Goal: Task Accomplishment & Management: Complete application form

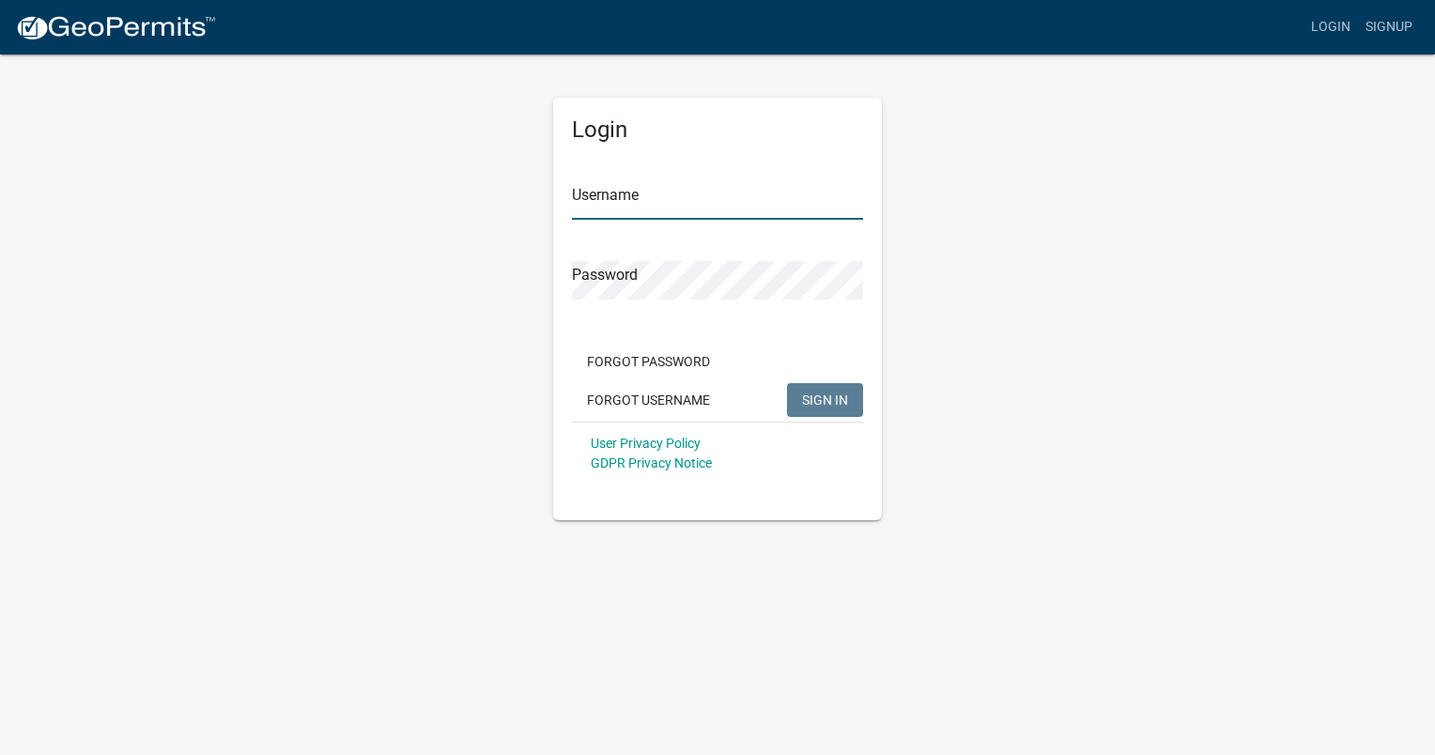
click at [637, 211] on input "Username" at bounding box center [717, 200] width 291 height 38
type input "IBarlow"
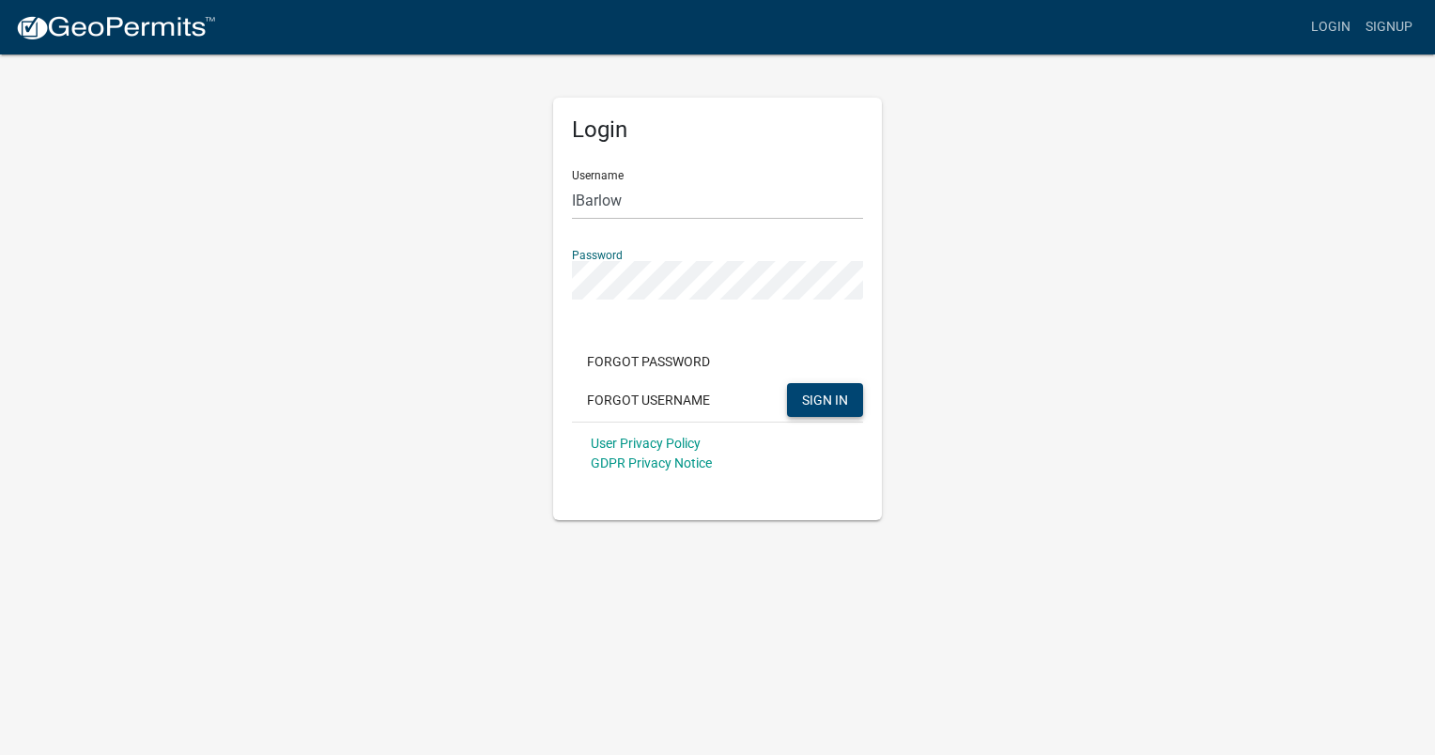
click at [830, 401] on span "SIGN IN" at bounding box center [825, 399] width 46 height 15
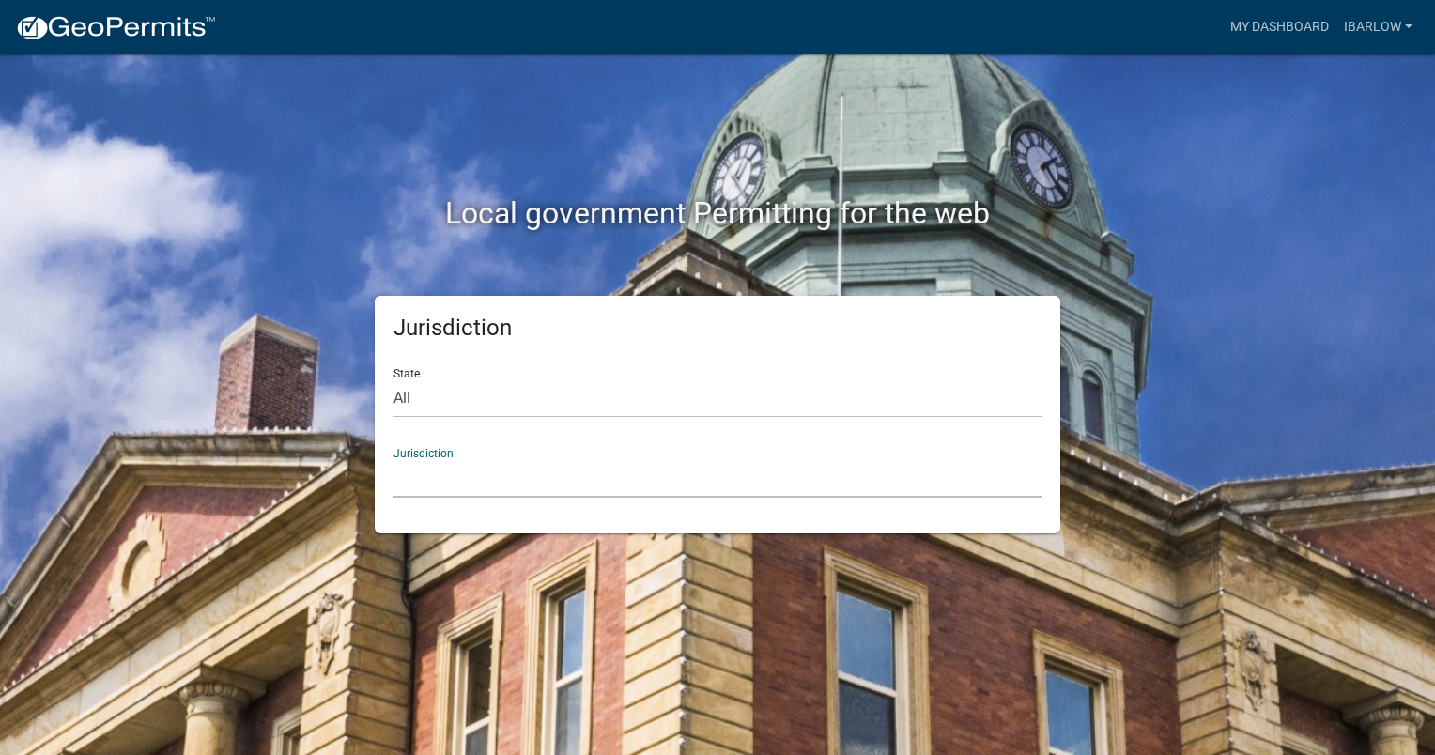
click at [535, 475] on select "Custer County, Colorado Carroll County, Georgia Cook County, Georgia Crawford C…" at bounding box center [717, 478] width 648 height 38
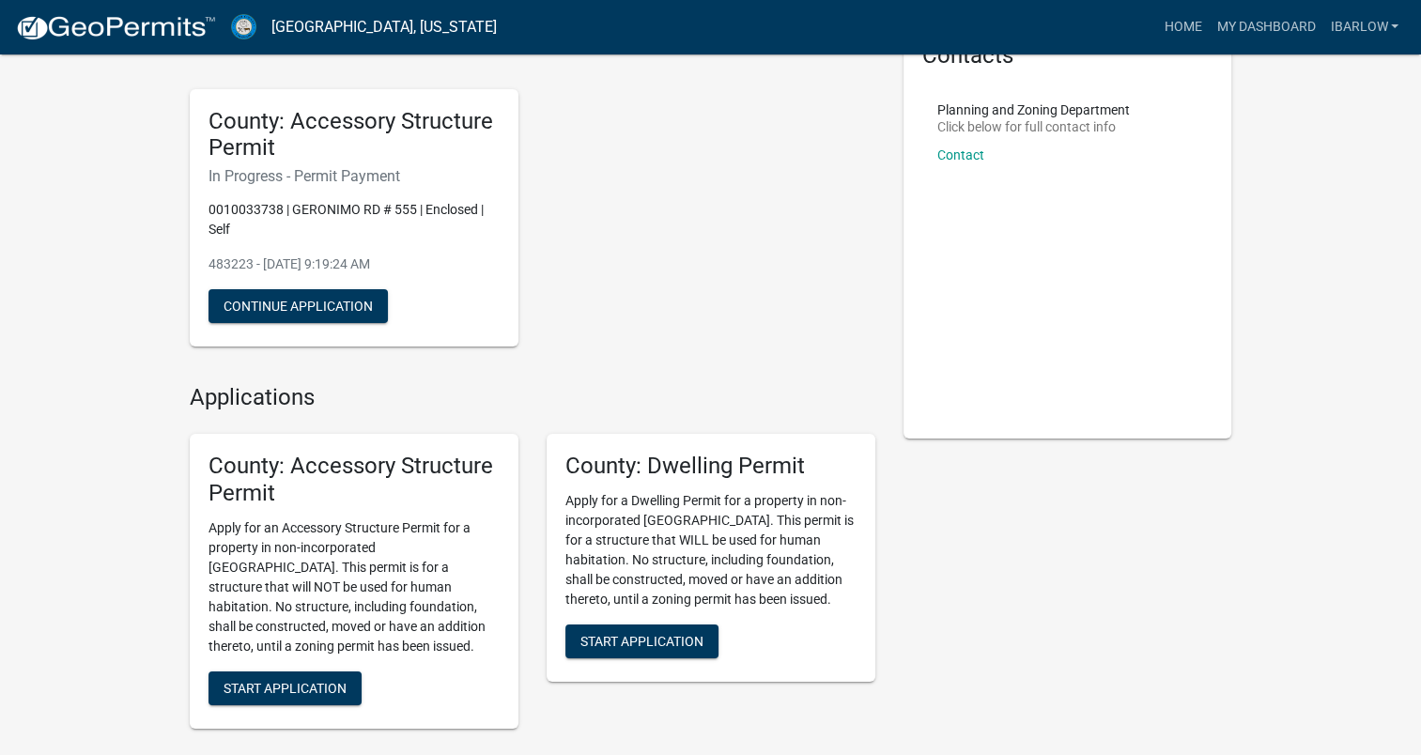
scroll to position [113, 0]
click at [329, 312] on button "Continue Application" at bounding box center [297, 305] width 179 height 34
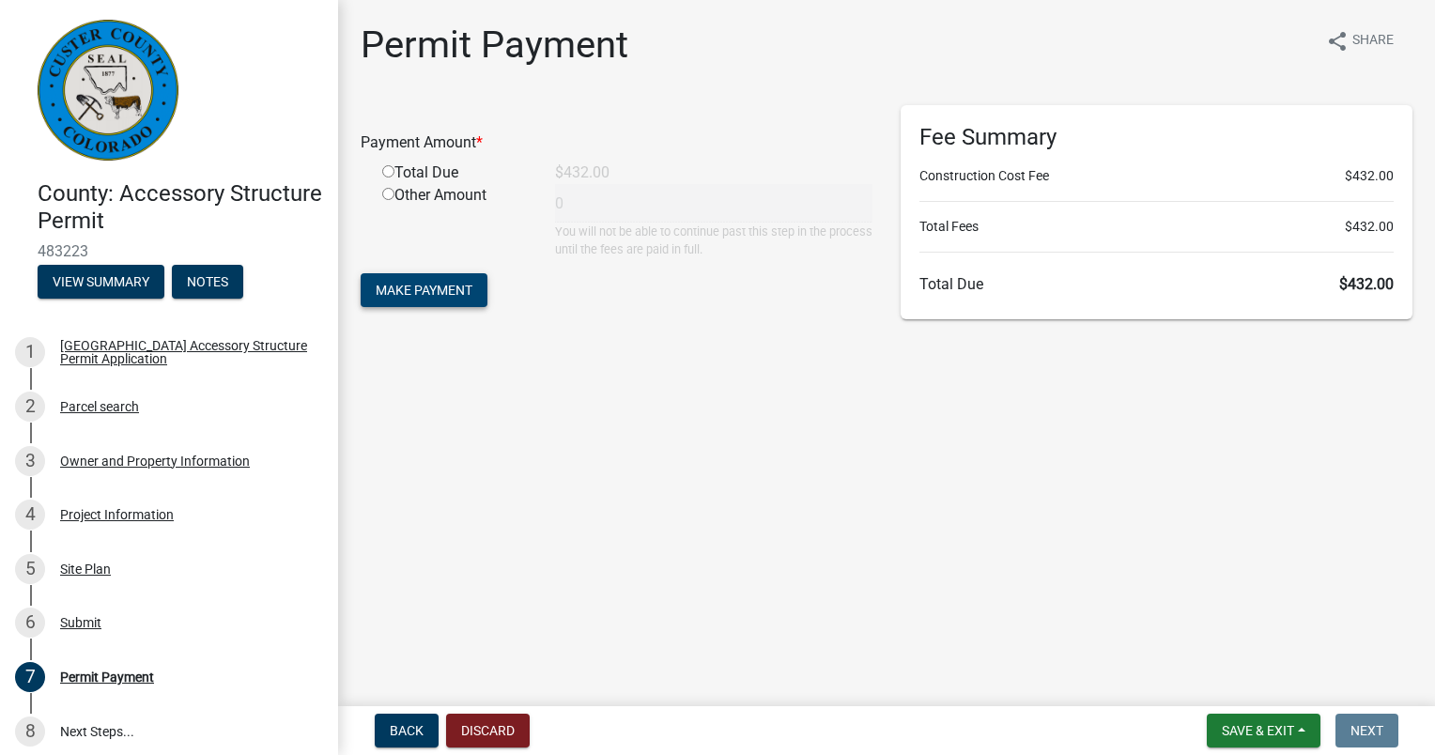
click at [441, 292] on span "Make Payment" at bounding box center [424, 290] width 97 height 15
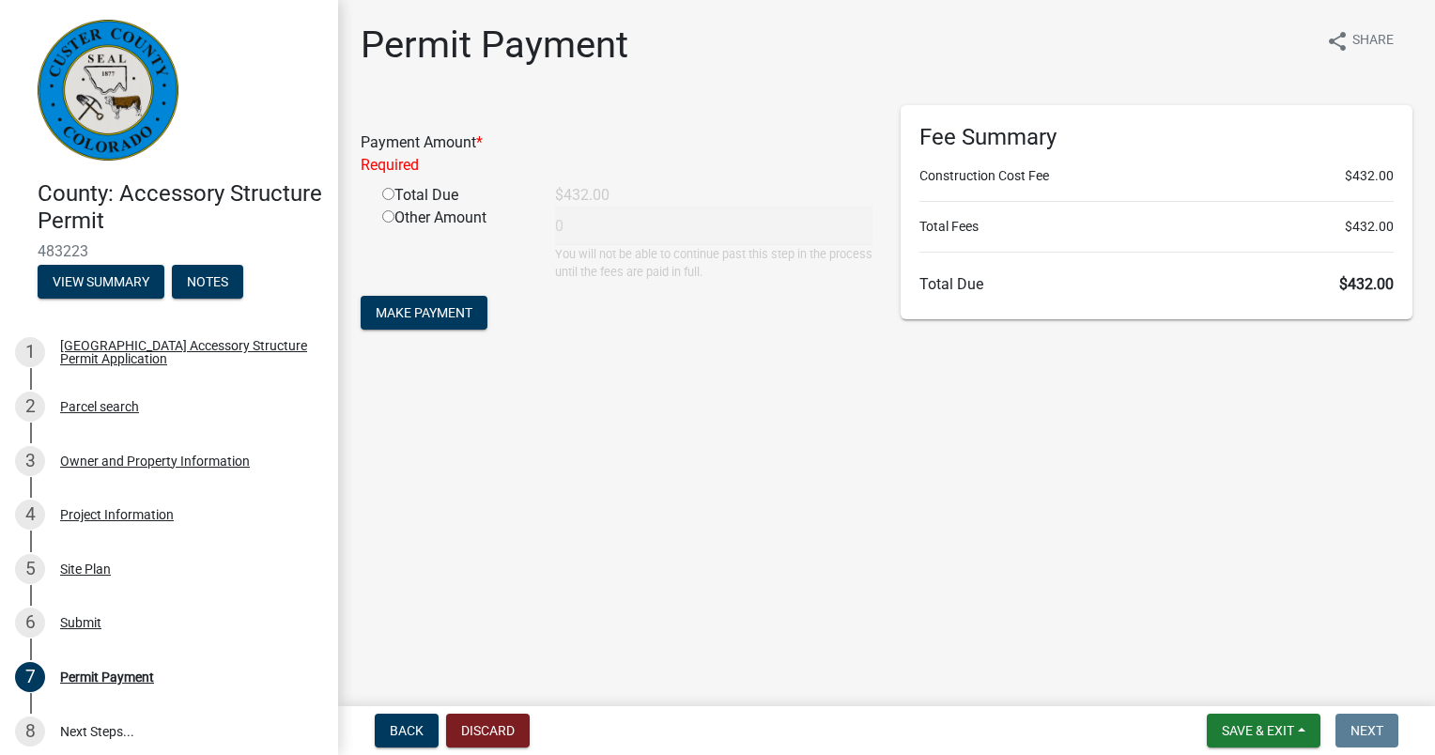
click at [387, 195] on input "radio" at bounding box center [388, 194] width 12 height 12
radio input "true"
type input "432"
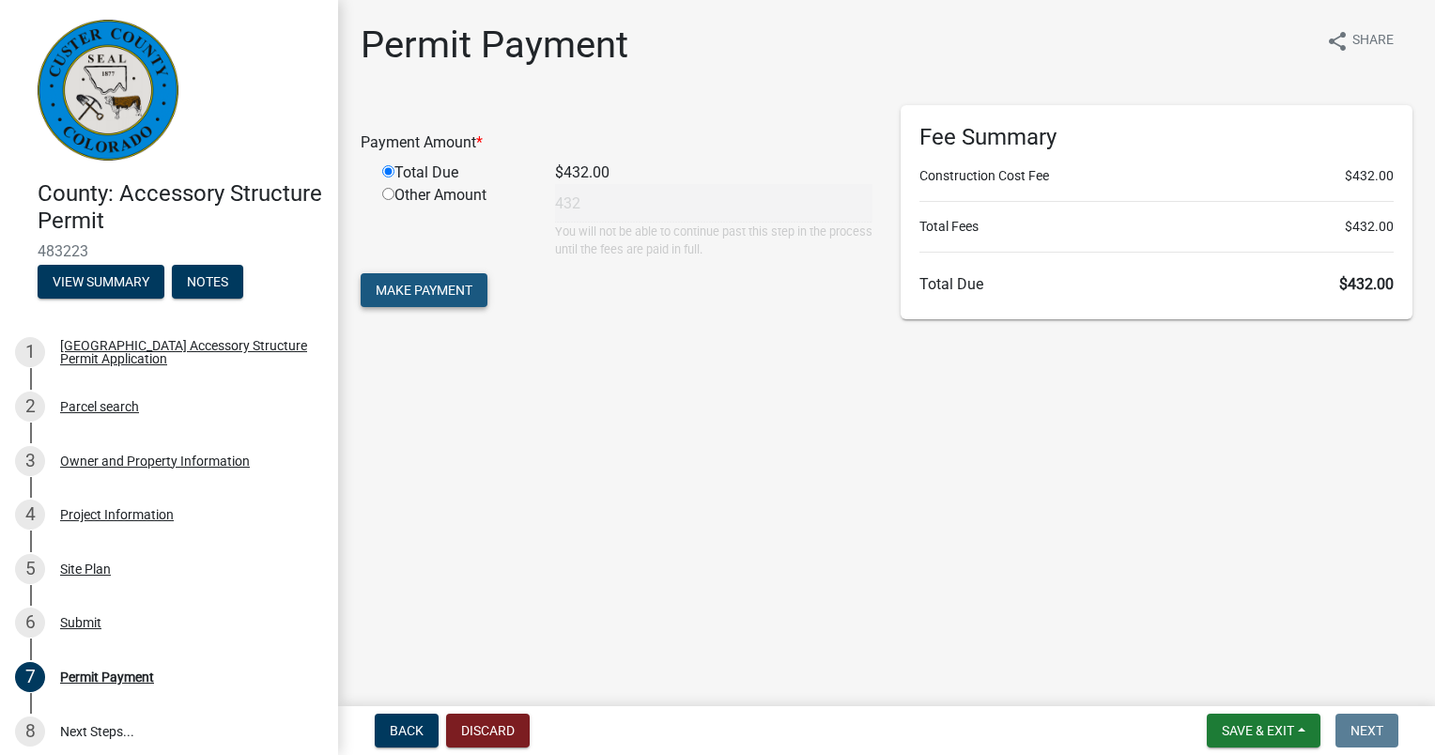
click at [429, 291] on span "Make Payment" at bounding box center [424, 290] width 97 height 15
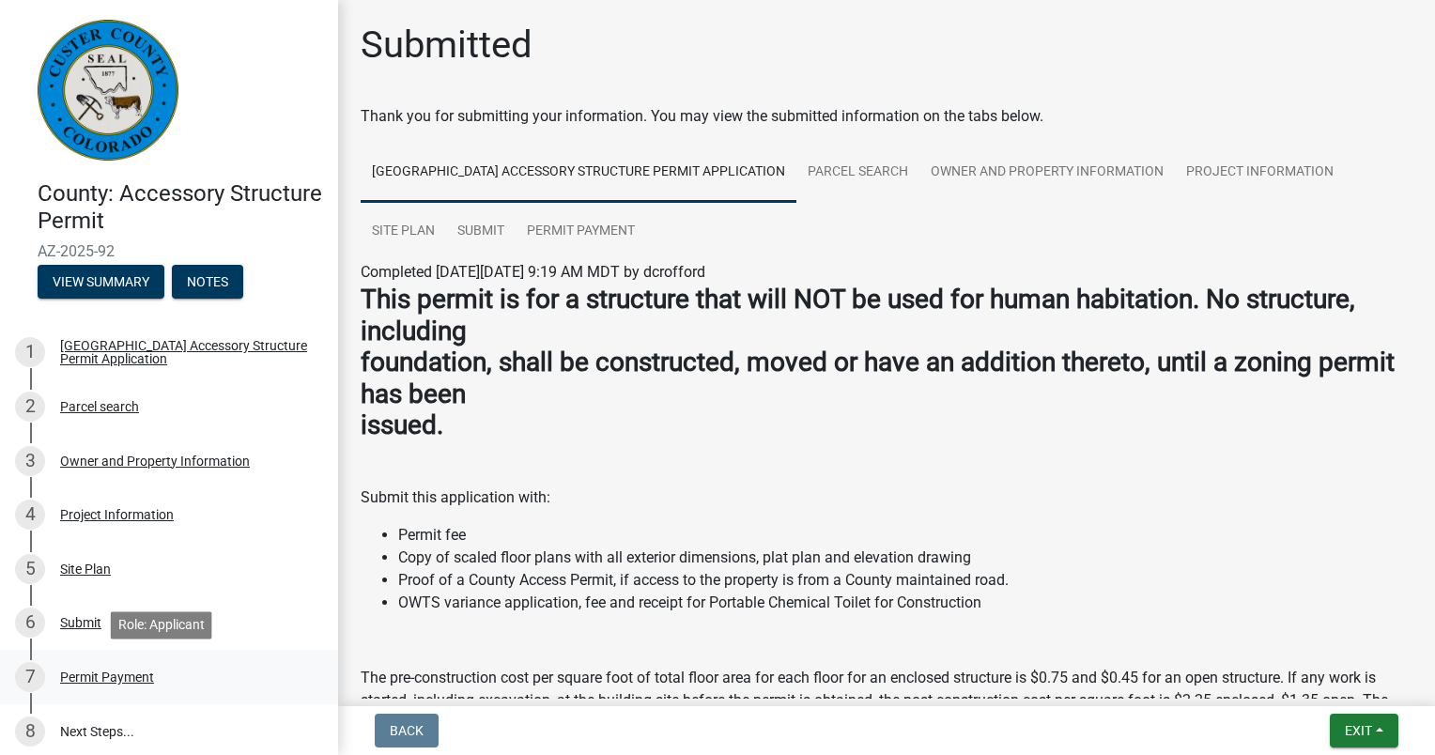
click at [131, 675] on div "Permit Payment" at bounding box center [107, 676] width 94 height 13
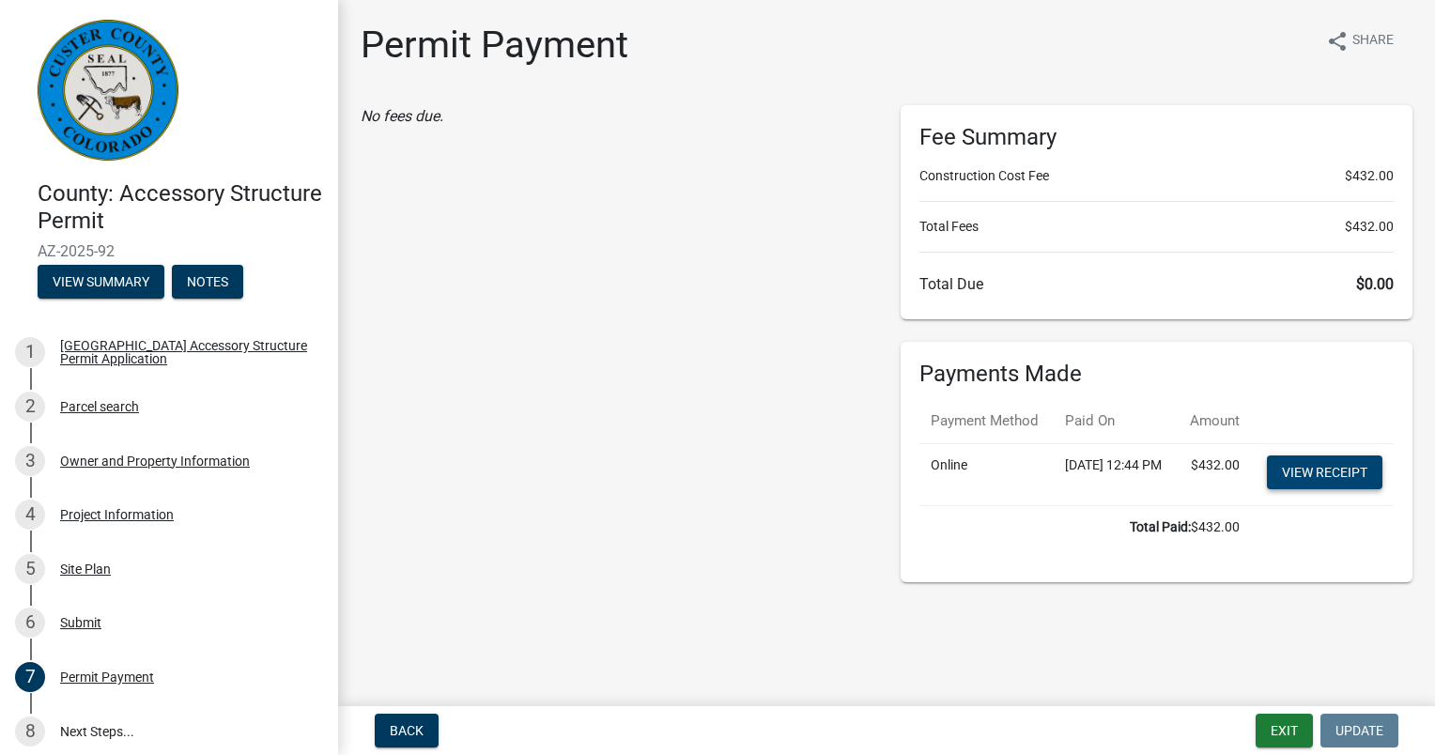
click at [1316, 489] on link "View receipt" at bounding box center [1324, 472] width 115 height 34
click at [98, 733] on link "8 Next Steps..." at bounding box center [169, 731] width 338 height 54
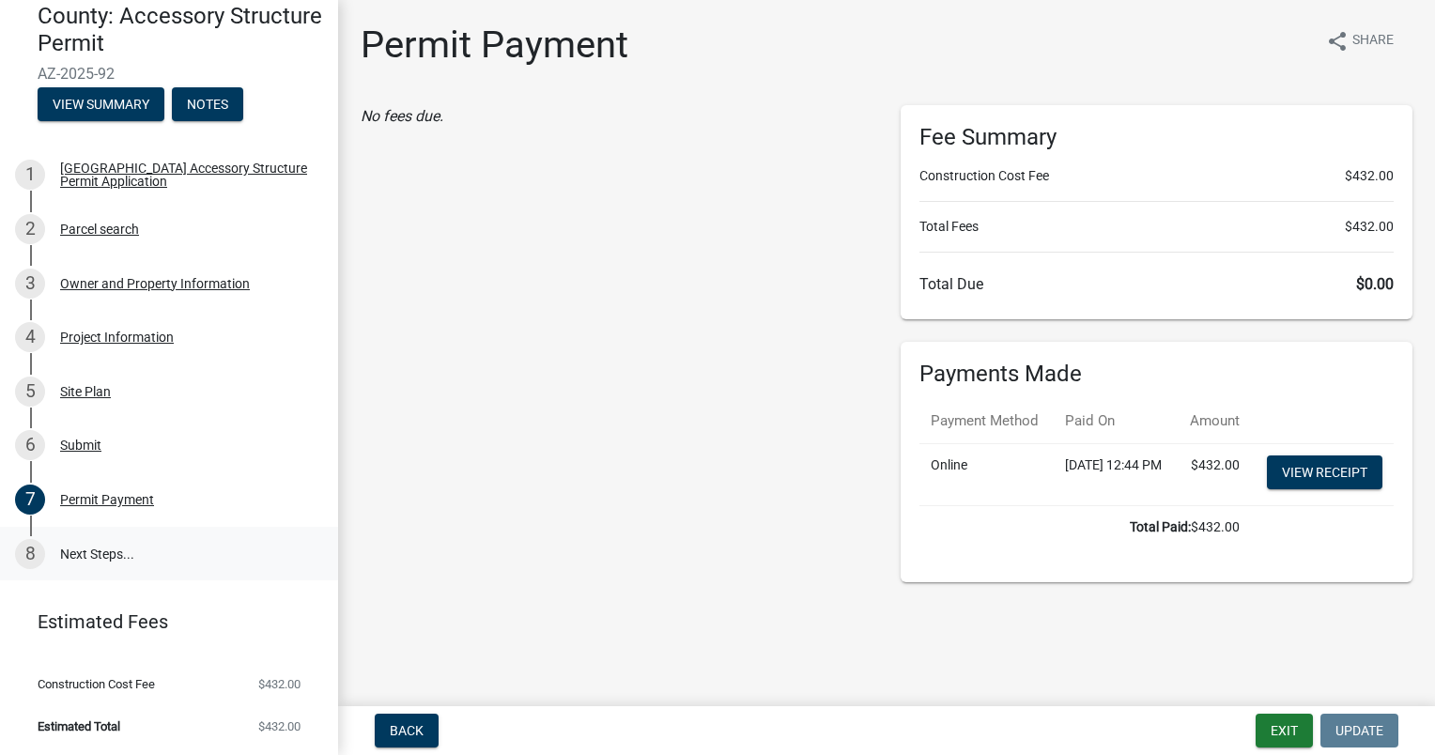
click at [75, 551] on link "8 Next Steps..." at bounding box center [169, 554] width 338 height 54
click at [101, 103] on button "View Summary" at bounding box center [101, 104] width 127 height 34
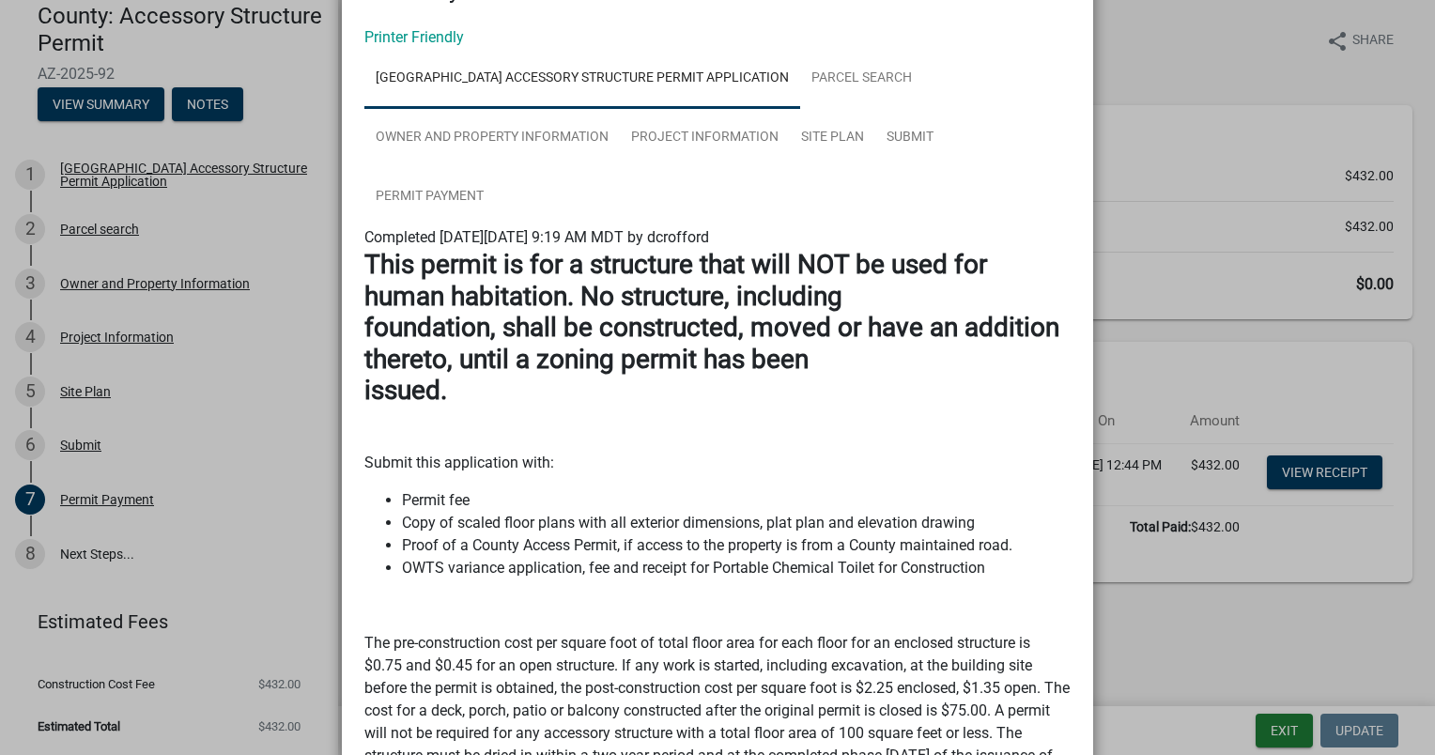
scroll to position [0, 0]
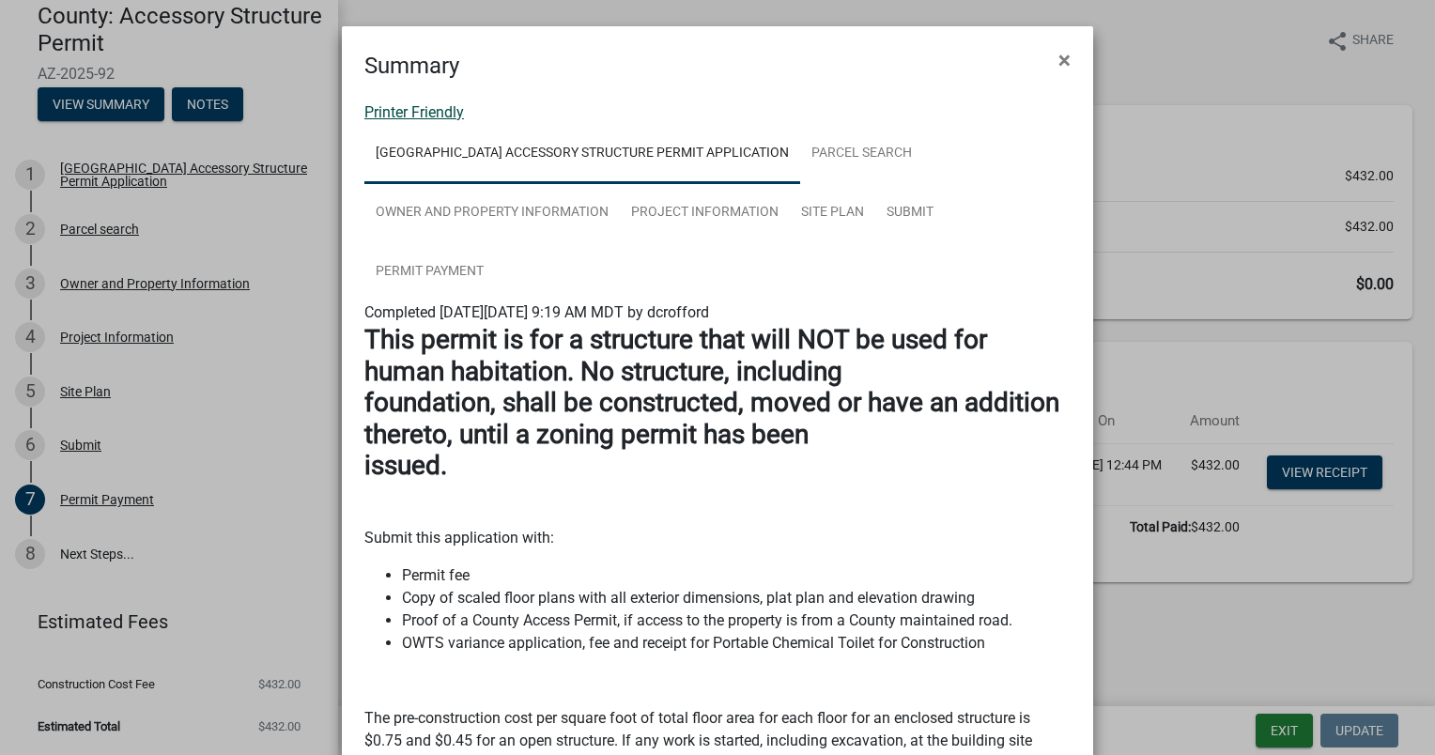
click at [402, 118] on link "Printer Friendly" at bounding box center [414, 112] width 100 height 18
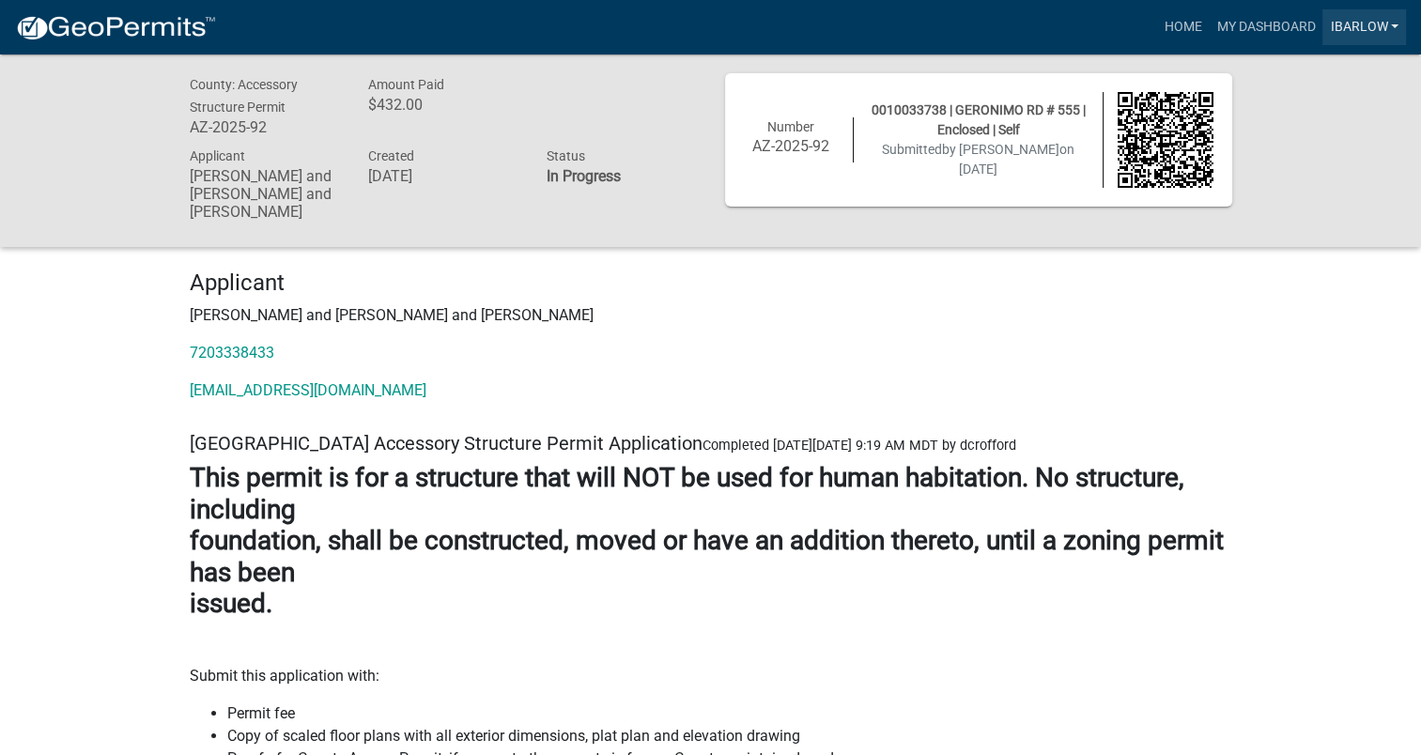
click at [1367, 26] on link "IBarlow" at bounding box center [1364, 27] width 84 height 36
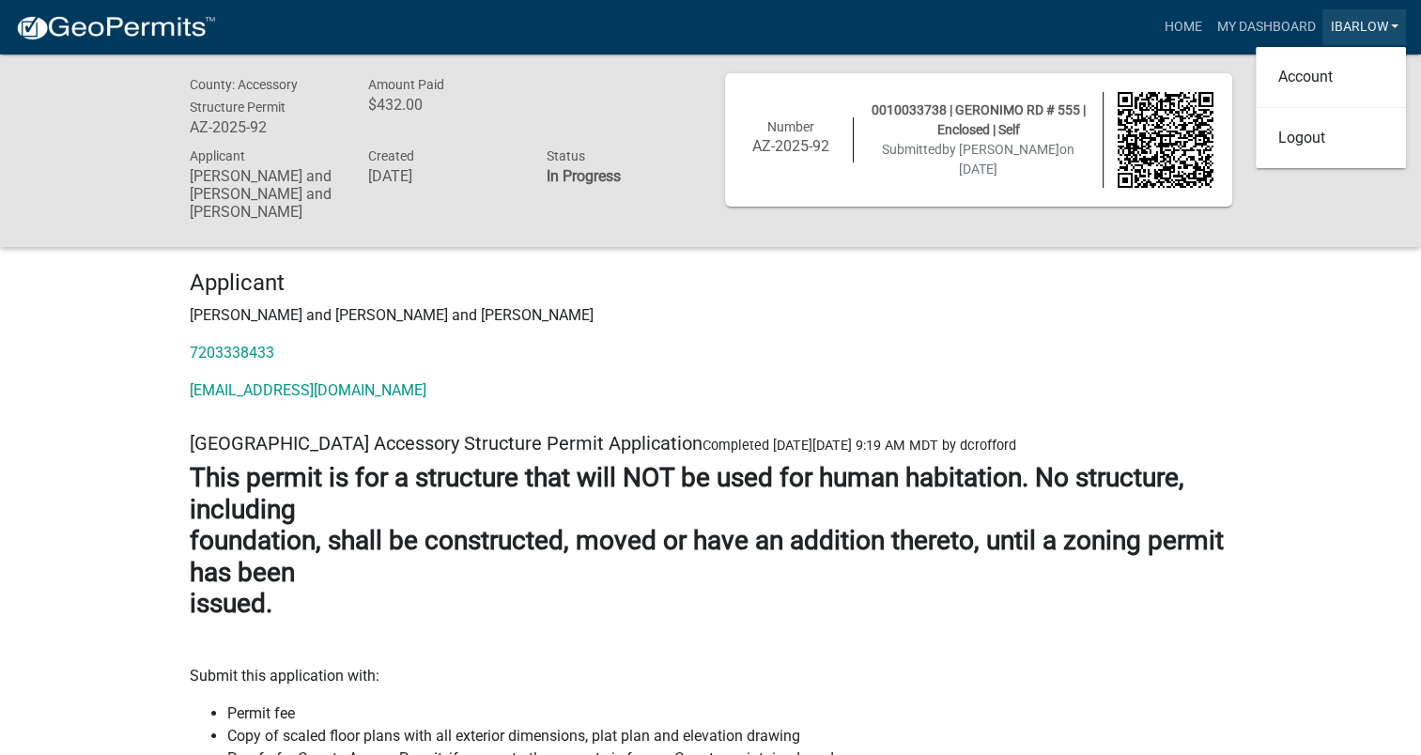
click at [1367, 26] on link "IBarlow" at bounding box center [1364, 27] width 84 height 36
